Goal: Transaction & Acquisition: Obtain resource

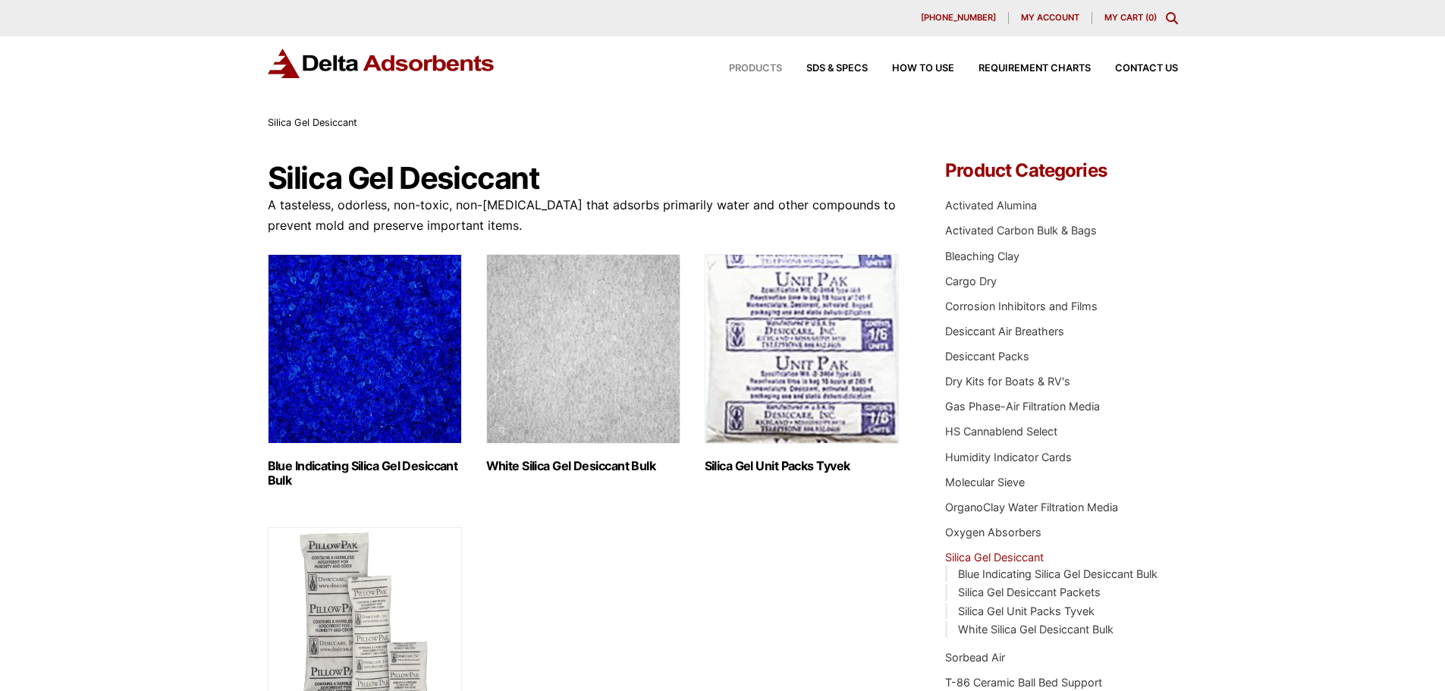
click at [763, 68] on span "Products" at bounding box center [755, 69] width 53 height 10
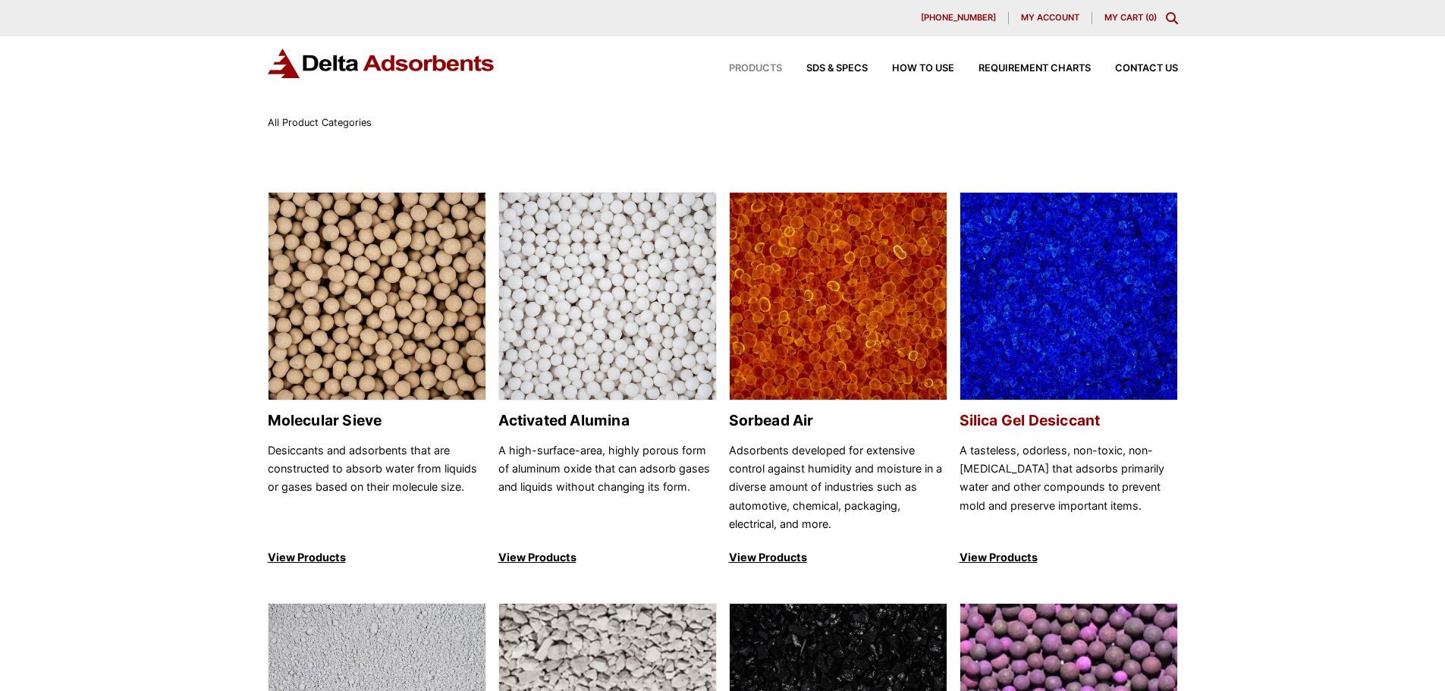
click at [996, 554] on p "View Products" at bounding box center [1069, 558] width 219 height 18
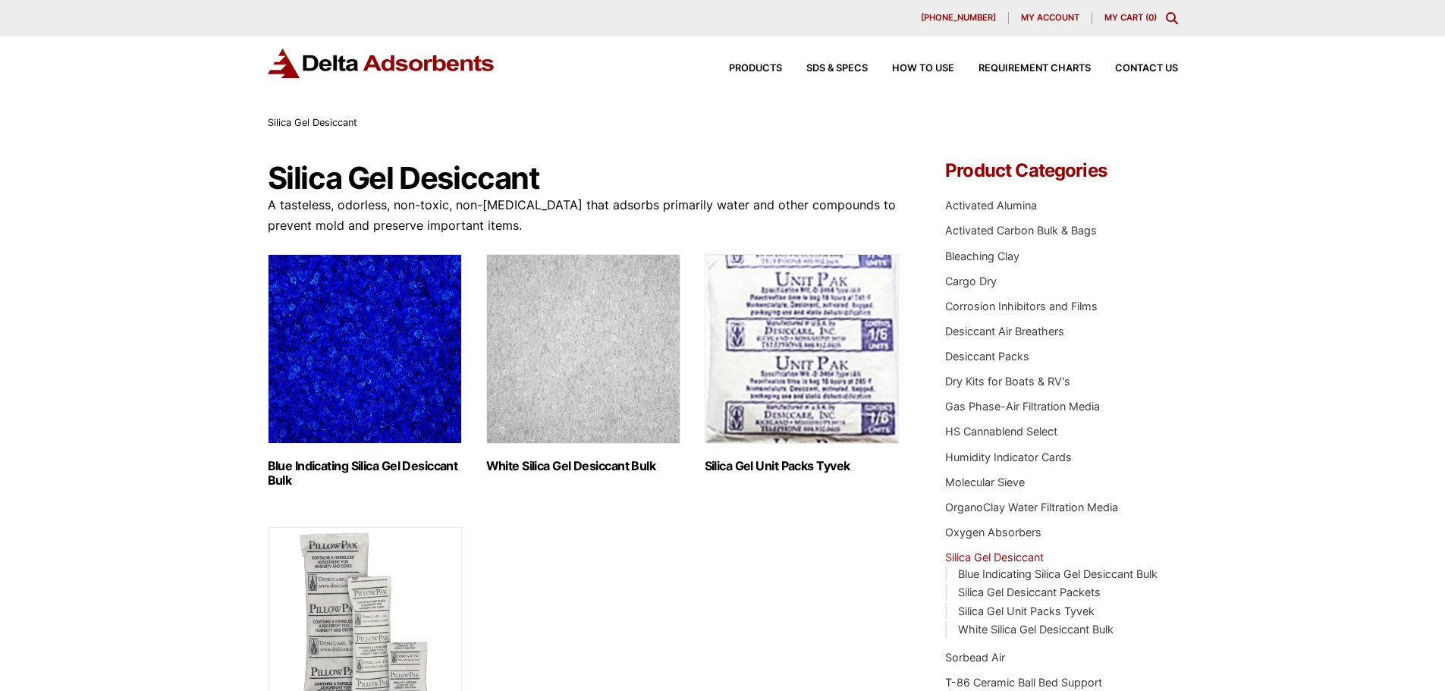
click at [528, 464] on h2 "White Silica Gel Desiccant Bulk (2)" at bounding box center [583, 466] width 194 height 14
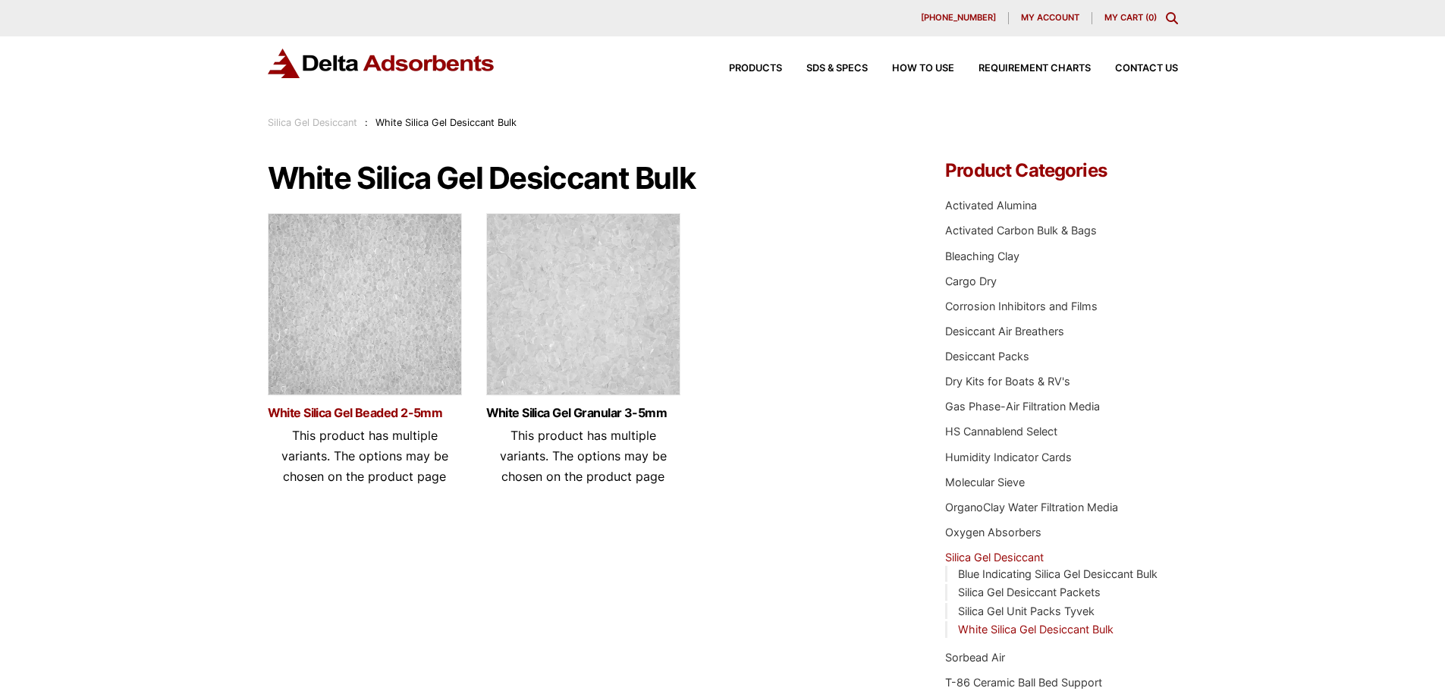
click at [402, 410] on link "White Silica Gel Beaded 2-5mm" at bounding box center [365, 413] width 194 height 13
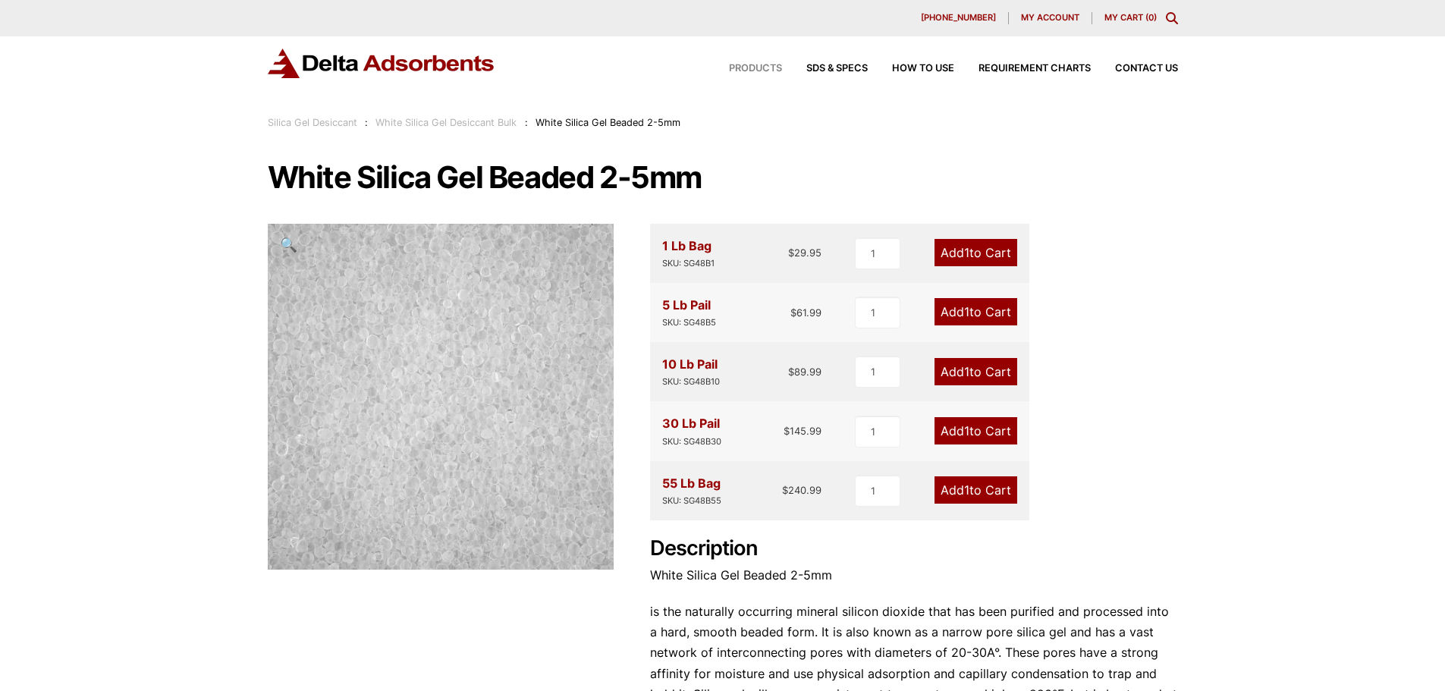
click at [762, 67] on span "Products" at bounding box center [755, 69] width 53 height 10
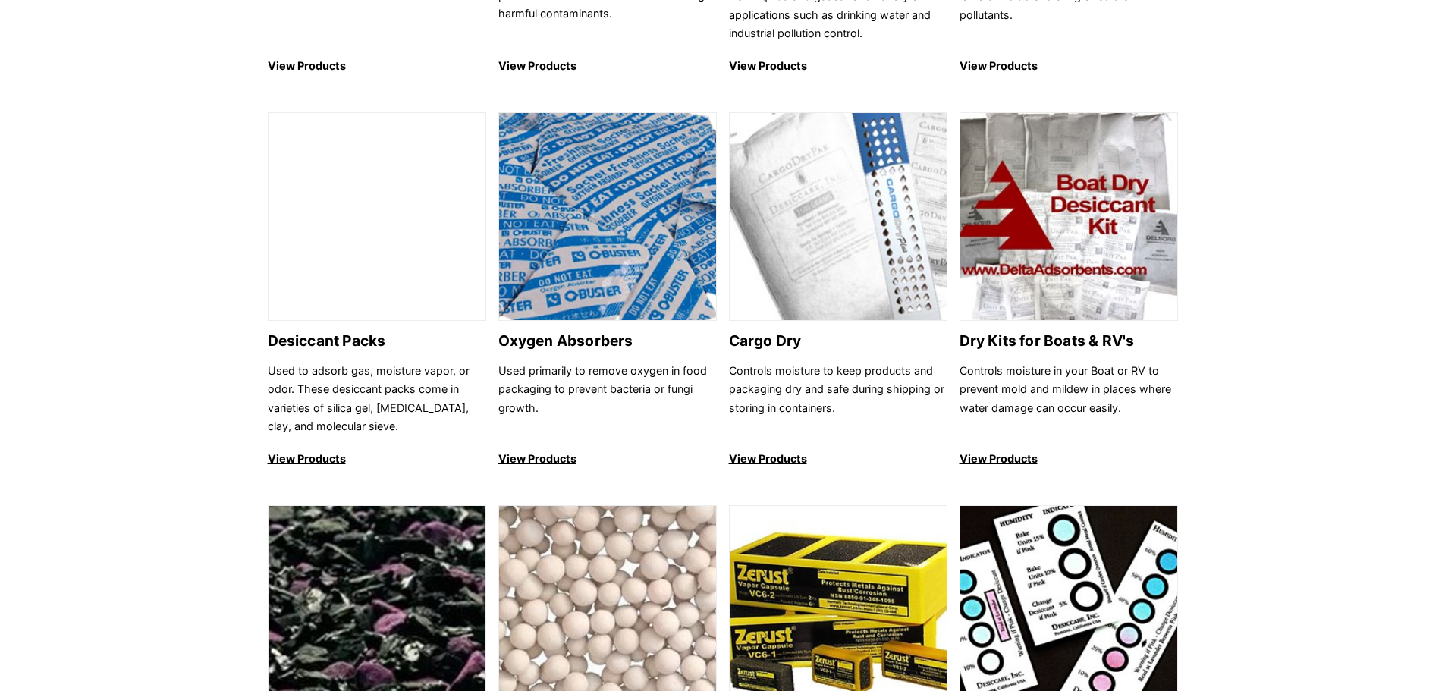
scroll to position [911, 0]
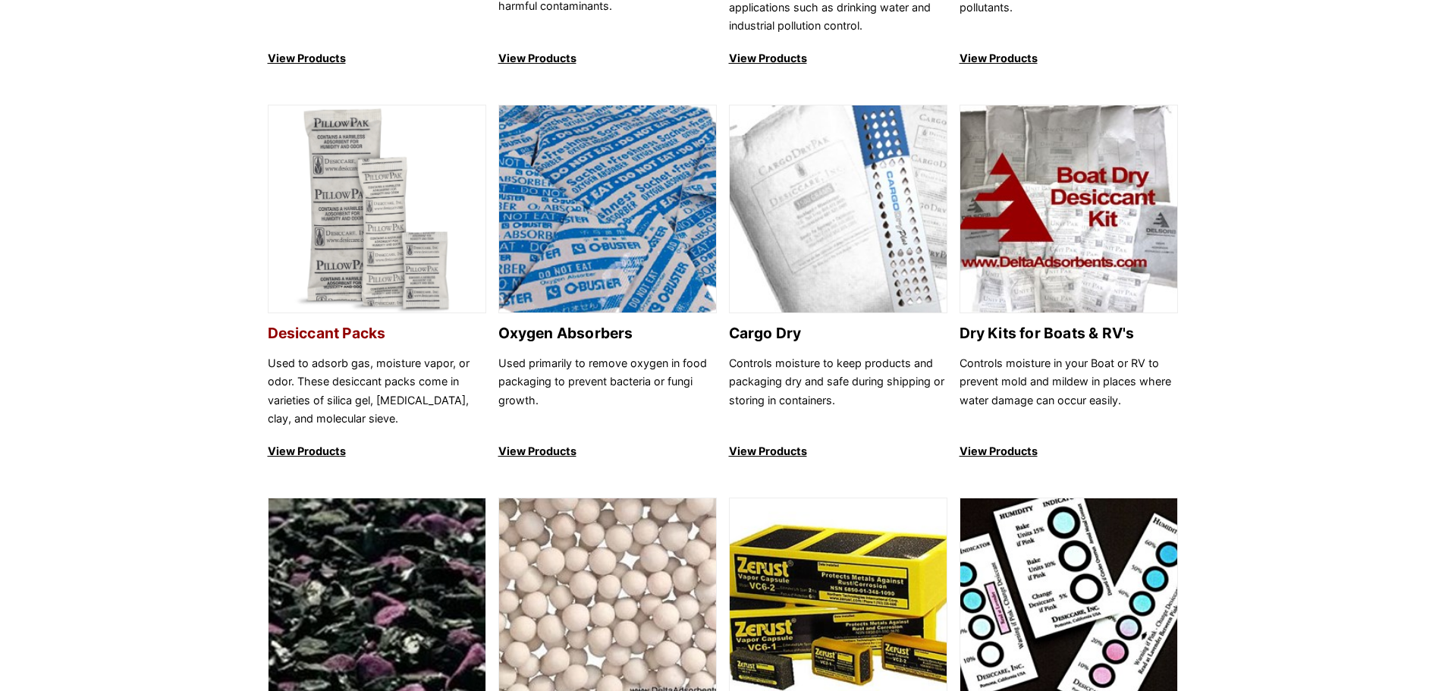
click at [330, 446] on p "View Products" at bounding box center [377, 451] width 219 height 18
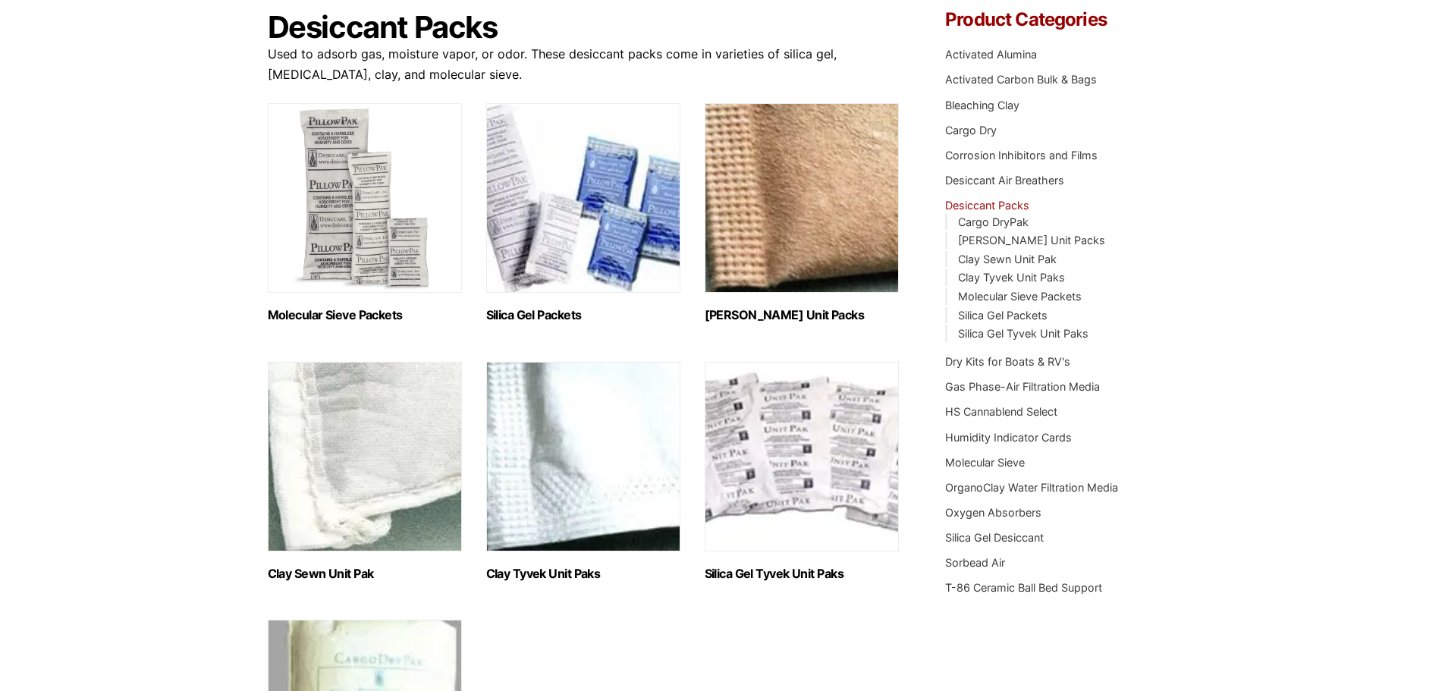
scroll to position [152, 0]
click at [531, 315] on h2 "Silica Gel Packets (9)" at bounding box center [583, 314] width 194 height 14
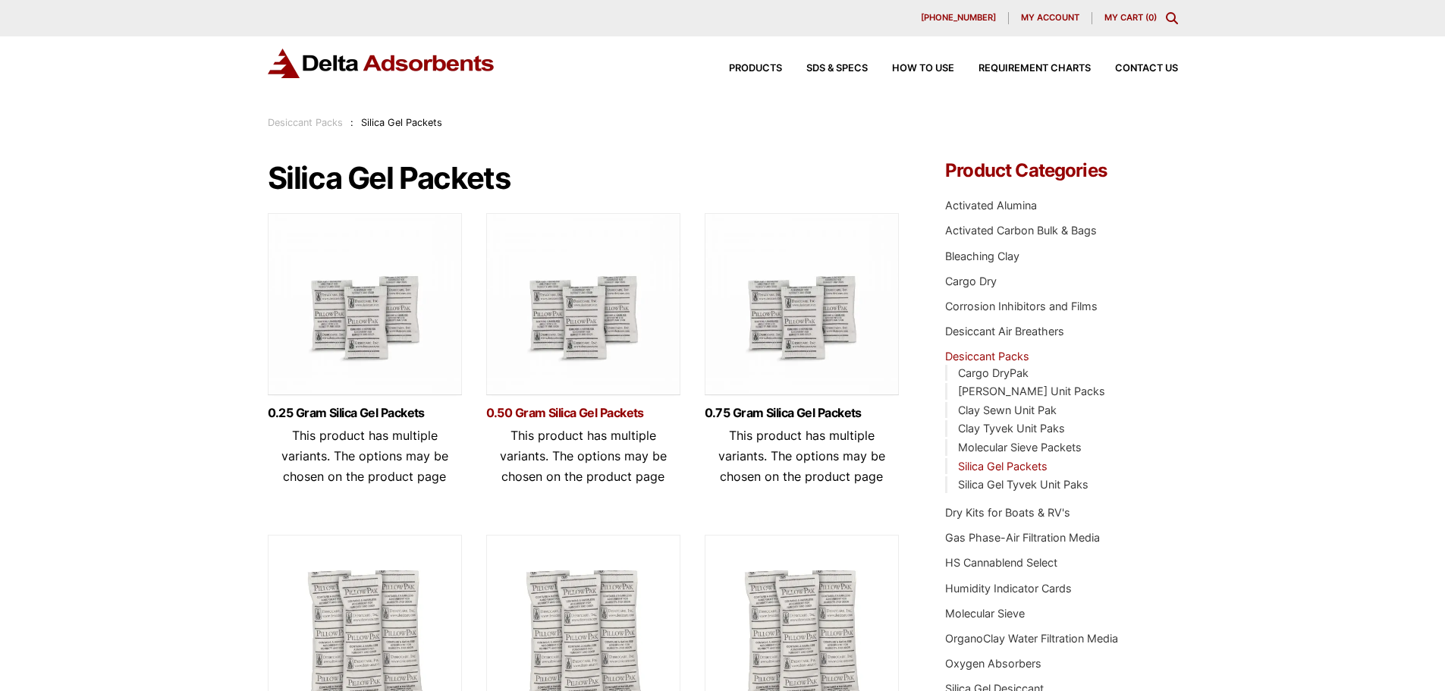
click at [596, 413] on link "0.50 Gram Silica Gel Packets" at bounding box center [583, 413] width 194 height 13
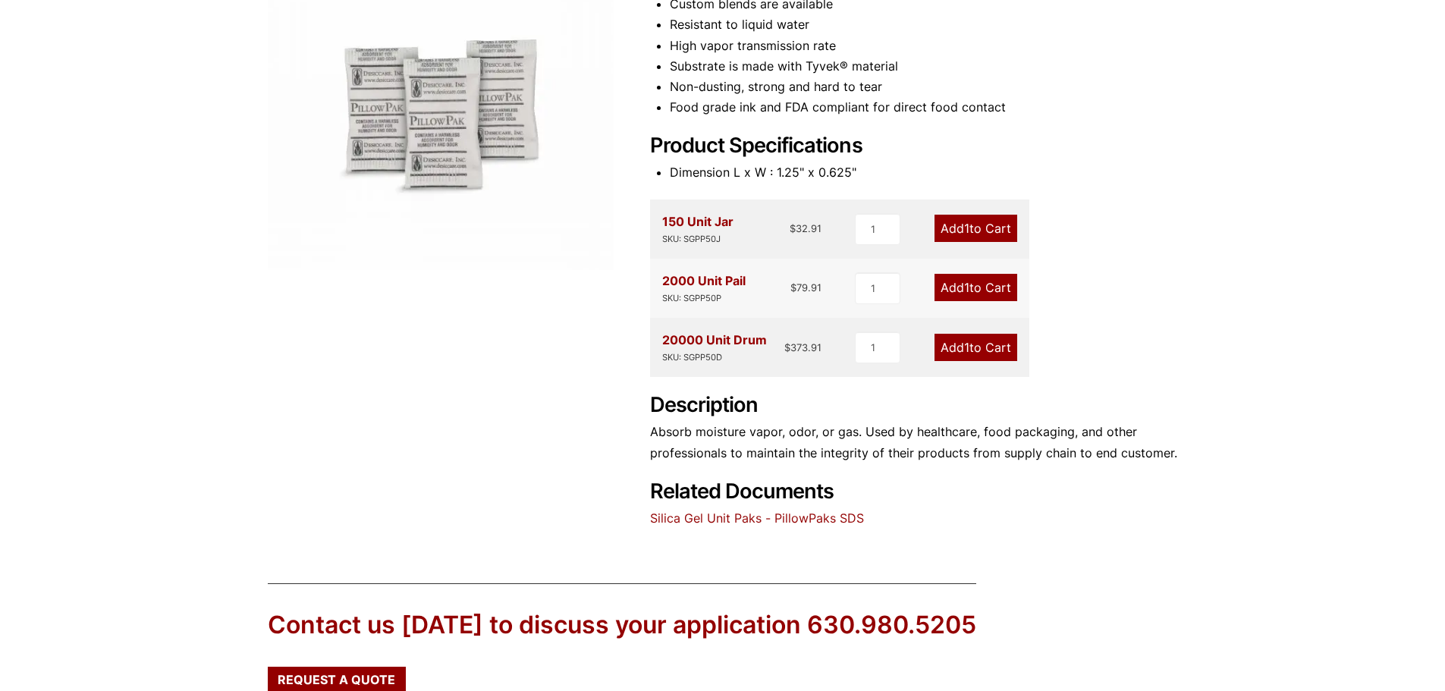
scroll to position [304, 0]
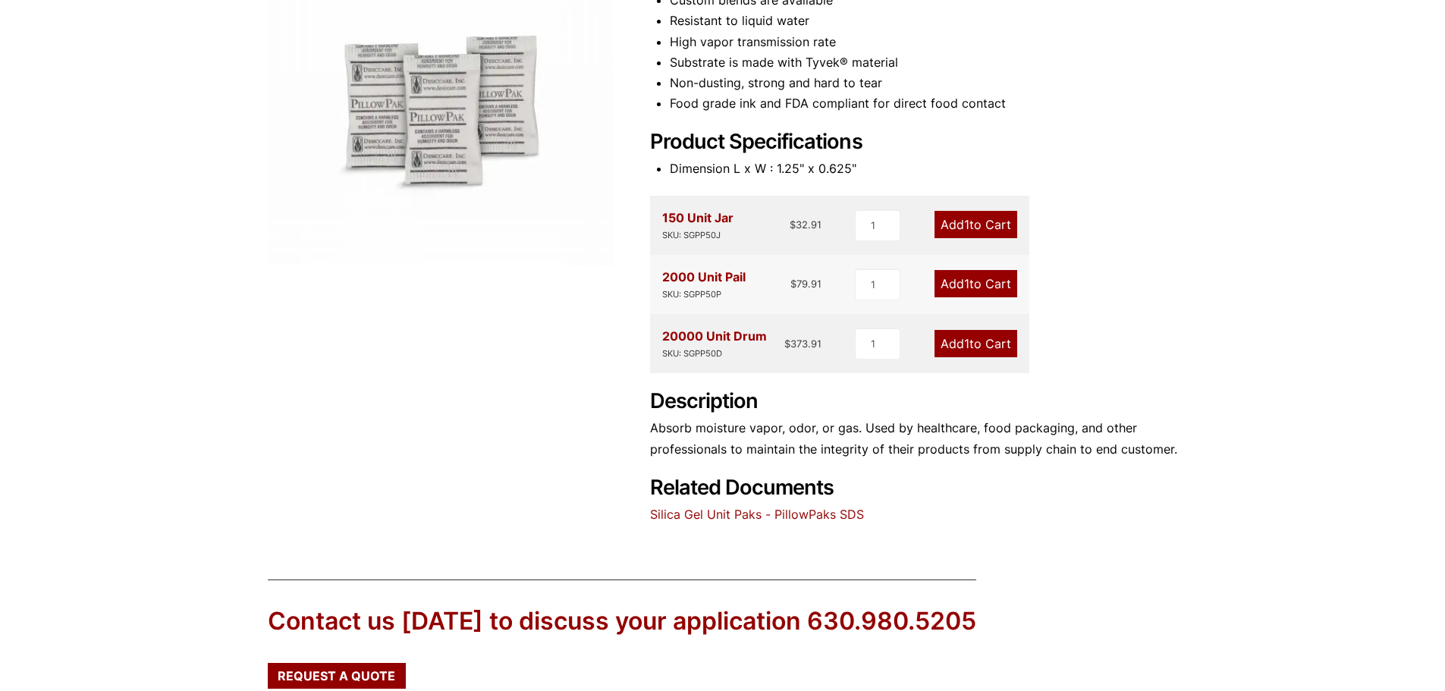
click at [703, 518] on link "Silica Gel Unit Paks - PillowPaks SDS" at bounding box center [757, 514] width 214 height 15
